Goal: Information Seeking & Learning: Learn about a topic

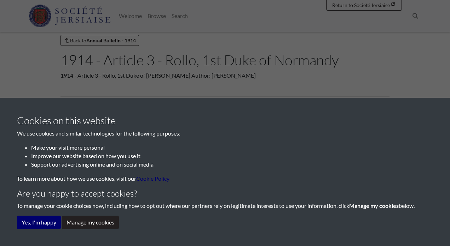
scroll to position [32, 0]
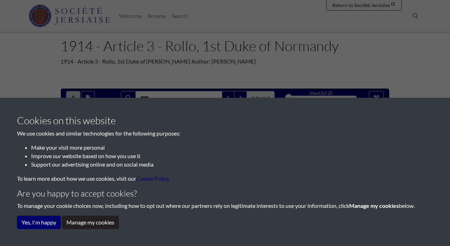
click at [40, 216] on div "Cookies on this website We use cookies and similar technologies for the followi…" at bounding box center [225, 172] width 416 height 115
click at [41, 223] on button "Yes, I'm happy" at bounding box center [39, 222] width 44 height 13
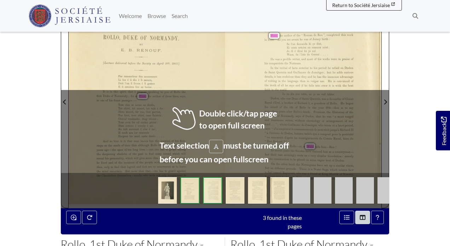
scroll to position [145, 0]
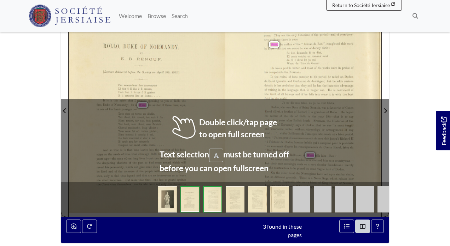
click at [252, 112] on div "_400—— some Ducal patron but who also had the interests of the Church to serve.…" at bounding box center [303, 108] width 156 height 217
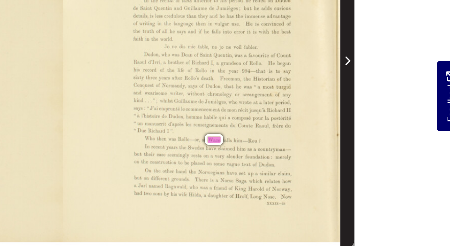
click at [383, 163] on span "Next Page" at bounding box center [385, 106] width 7 height 220
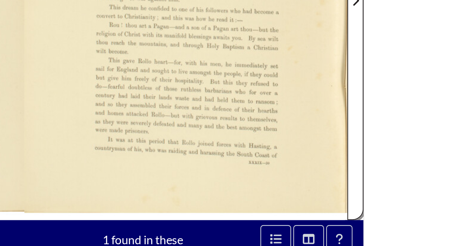
scroll to position [128, 0]
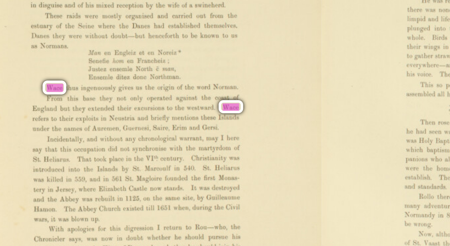
click at [179, 81] on div "—— 403— England—particularl y Kent ; and together they defeated the English, wh…" at bounding box center [147, 125] width 156 height 217
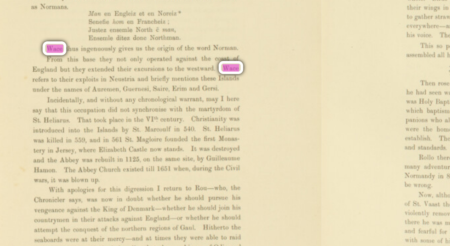
click at [123, 82] on div "—— 403— England—particularl y Kent ; and together they defeated the English, wh…" at bounding box center [147, 125] width 156 height 217
click at [124, 82] on span "Man" at bounding box center [126, 82] width 4 height 2
click at [122, 85] on div "—— 403— England—particularl y Kent ; and together they defeated the English, wh…" at bounding box center [147, 125] width 156 height 217
click at [101, 99] on div "—— 403— England—particularl y Kent ; and together they defeated the English, wh…" at bounding box center [147, 125] width 156 height 217
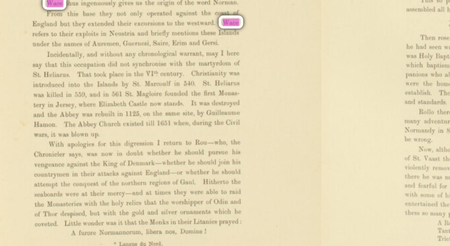
click at [99, 111] on div "—— 403— England—particularl y Kent ; and together they defeated the English, wh…" at bounding box center [147, 125] width 156 height 217
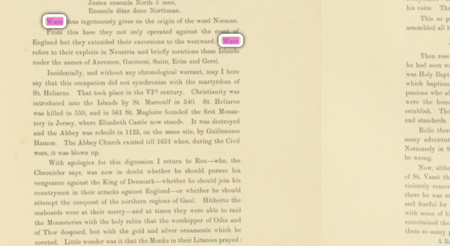
click at [96, 118] on div "—— 403— England—particularl y Kent ; and together they defeated the English, wh…" at bounding box center [147, 125] width 156 height 217
click at [98, 112] on div "—— 403— England—particularl y Kent ; and together they defeated the English, wh…" at bounding box center [147, 125] width 156 height 217
click at [102, 112] on div "From this base they not only operated against the coast of England but they ext…" at bounding box center [144, 109] width 89 height 16
click at [97, 116] on div "—— 403— England—particularl y Kent ; and together they defeated the English, wh…" at bounding box center [147, 125] width 156 height 217
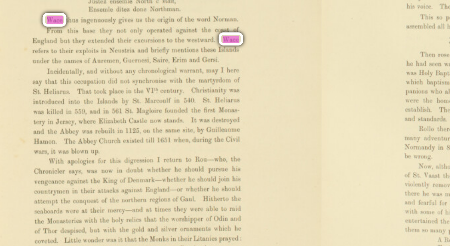
click at [98, 118] on div "—— 403— England—particularl y Kent ; and together they defeated the English, wh…" at bounding box center [147, 125] width 156 height 217
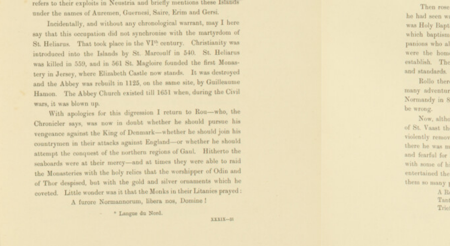
click at [99, 133] on div "—— 403— England—particularl y Kent ; and together they defeated the English, wh…" at bounding box center [147, 125] width 156 height 217
click at [97, 138] on div "—— 403— England—particularl y Kent ; and together they defeated the English, wh…" at bounding box center [147, 125] width 156 height 217
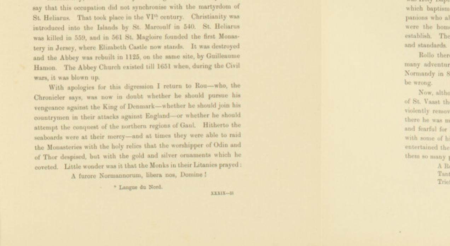
click at [98, 150] on div "—— 403— England—particularl y Kent ; and together they defeated the English, wh…" at bounding box center [147, 125] width 156 height 217
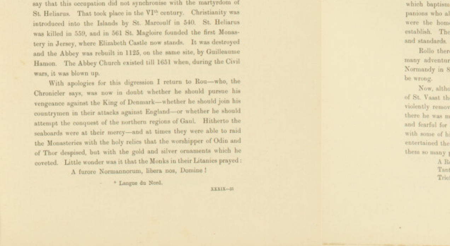
click at [98, 156] on div "—— 403— England—particularl y Kent ; and together they defeated the English, wh…" at bounding box center [147, 125] width 156 height 217
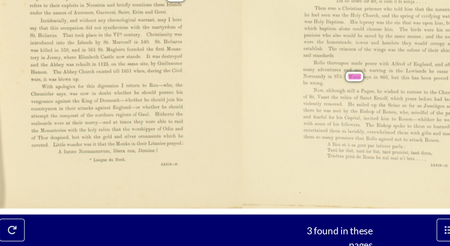
scroll to position [134, 0]
